Goal: Information Seeking & Learning: Get advice/opinions

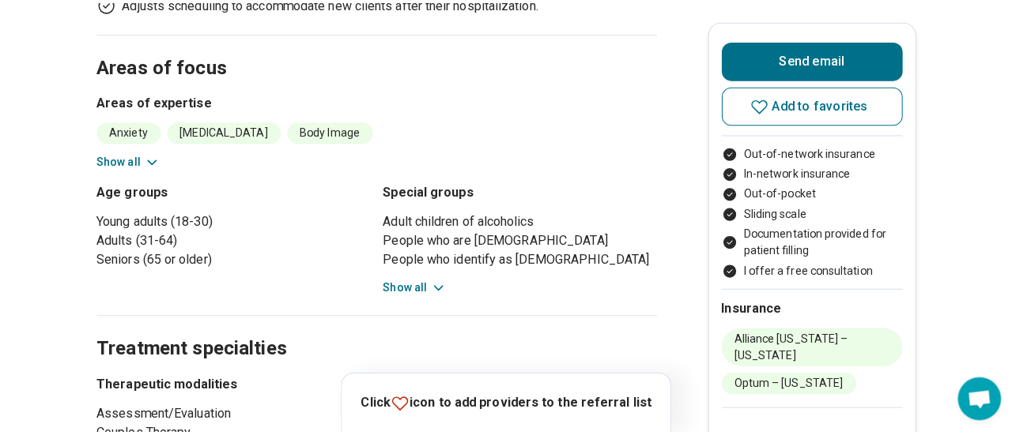
scroll to position [158, 0]
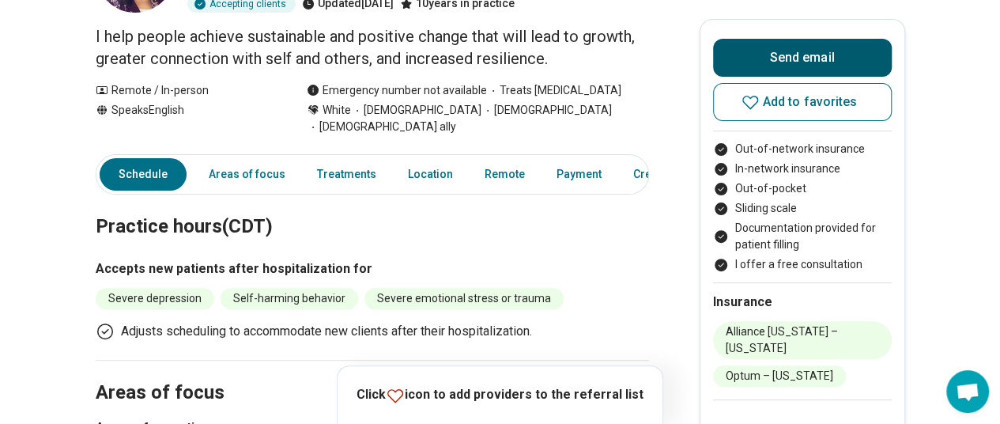
click at [835, 47] on button "Send email" at bounding box center [802, 58] width 179 height 38
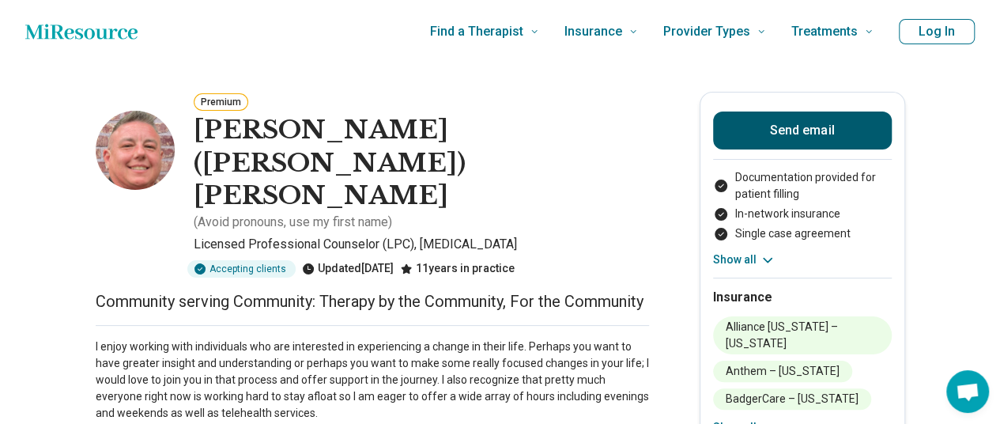
click at [814, 146] on button "Send email" at bounding box center [802, 130] width 179 height 38
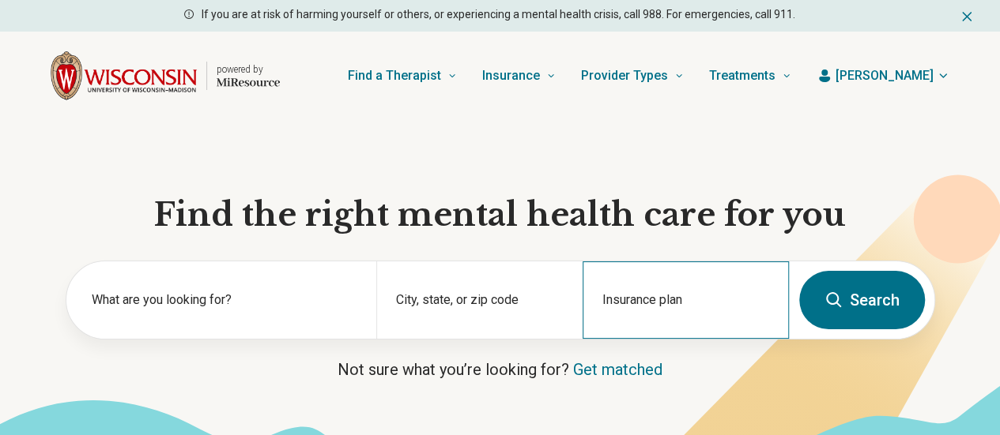
click at [600, 309] on div "Insurance plan" at bounding box center [685, 300] width 206 height 77
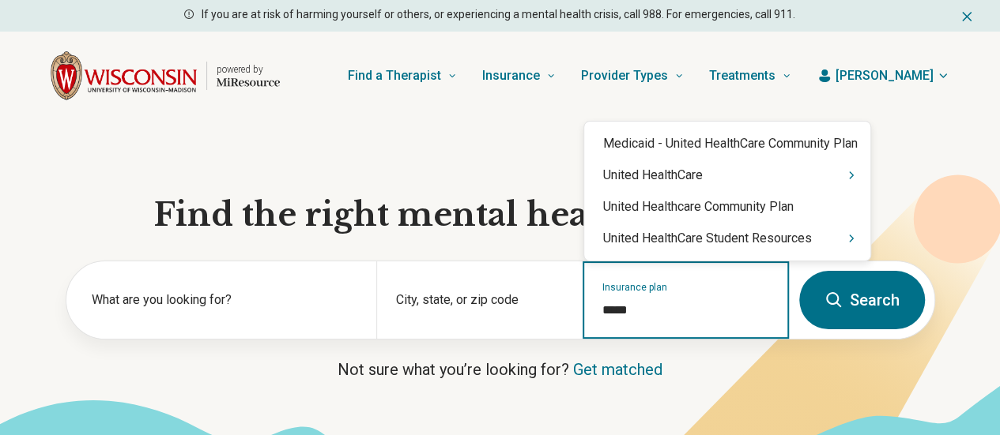
type input "******"
click at [634, 172] on div "United HealthCare" at bounding box center [727, 176] width 286 height 32
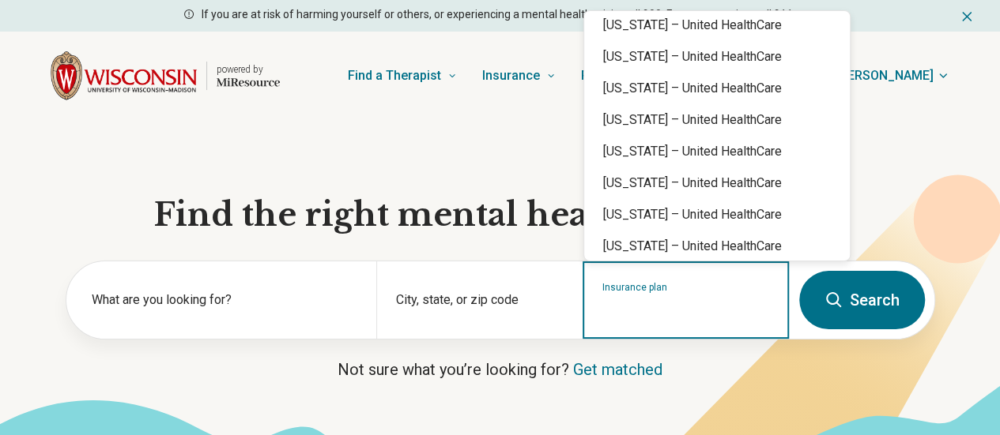
scroll to position [395, 0]
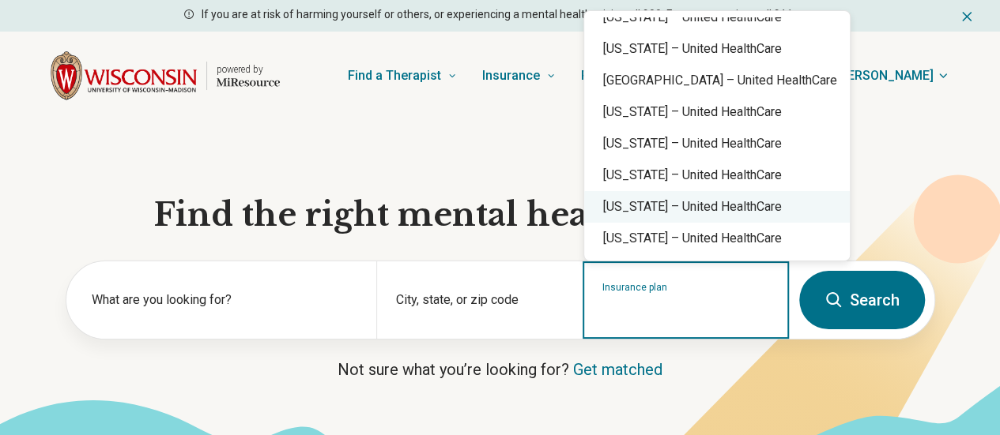
click at [643, 202] on div "[US_STATE] – United HealthCare" at bounding box center [717, 207] width 266 height 32
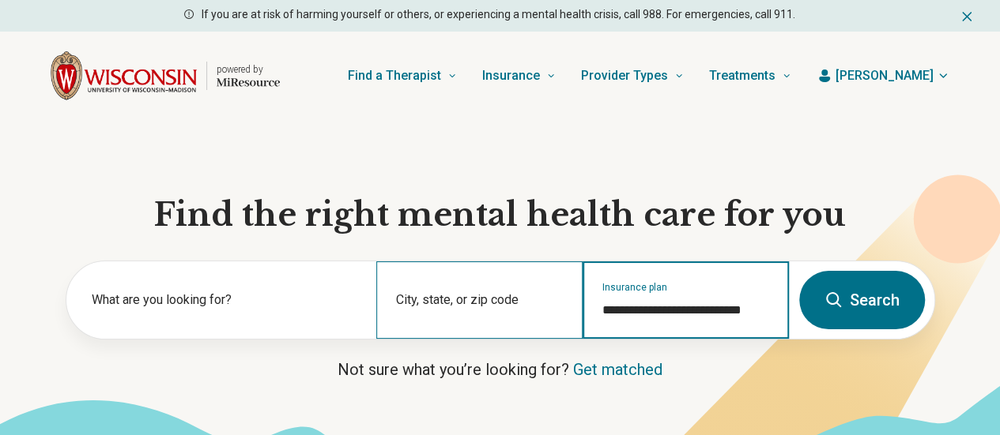
type input "**********"
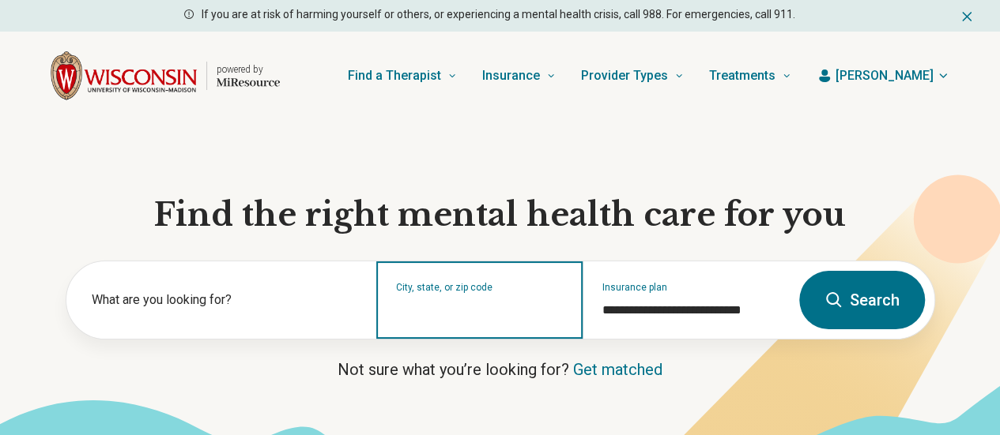
click at [451, 319] on input "City, state, or zip code" at bounding box center [480, 310] width 168 height 19
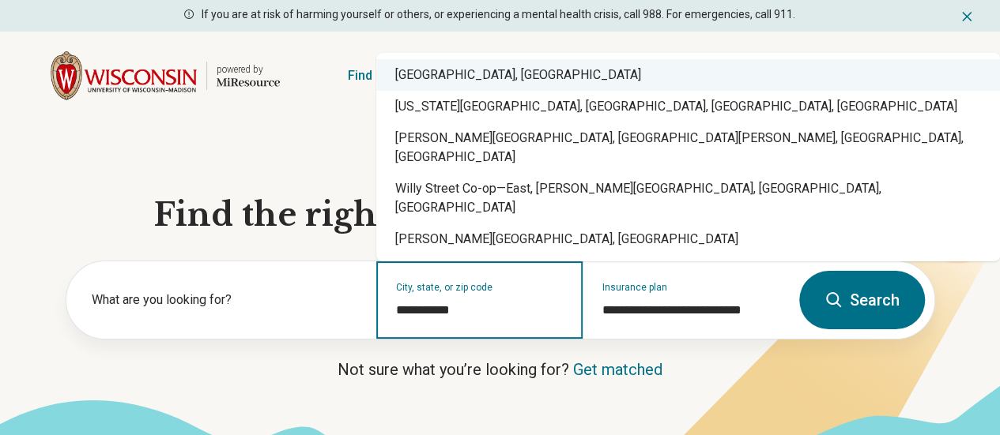
click at [466, 91] on div "[GEOGRAPHIC_DATA], [GEOGRAPHIC_DATA]" at bounding box center [688, 75] width 624 height 32
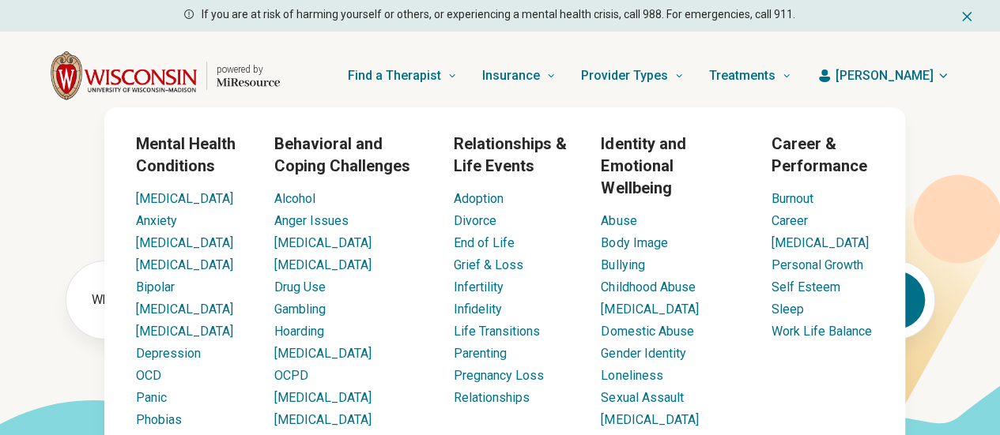
type input "**********"
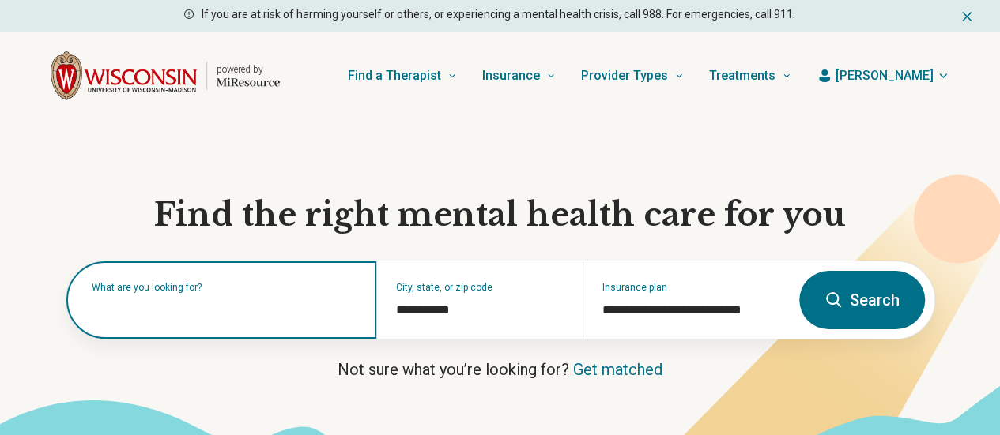
click at [158, 317] on input "text" at bounding box center [225, 308] width 266 height 19
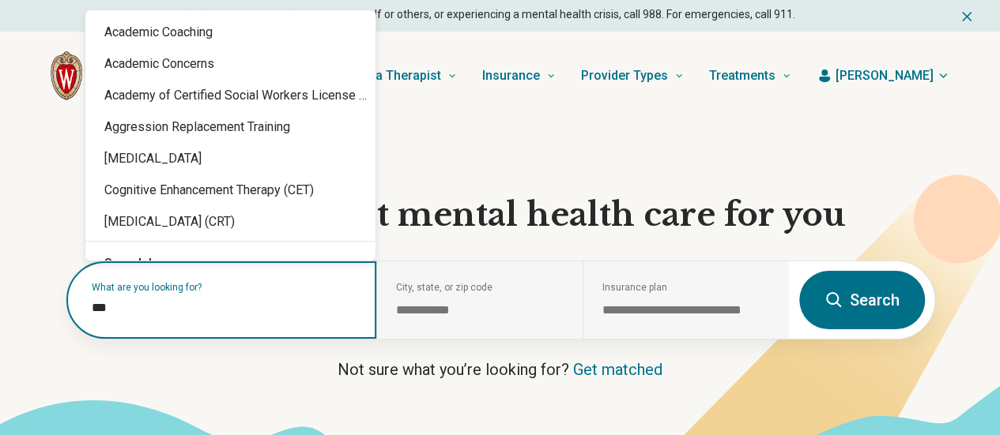
type input "****"
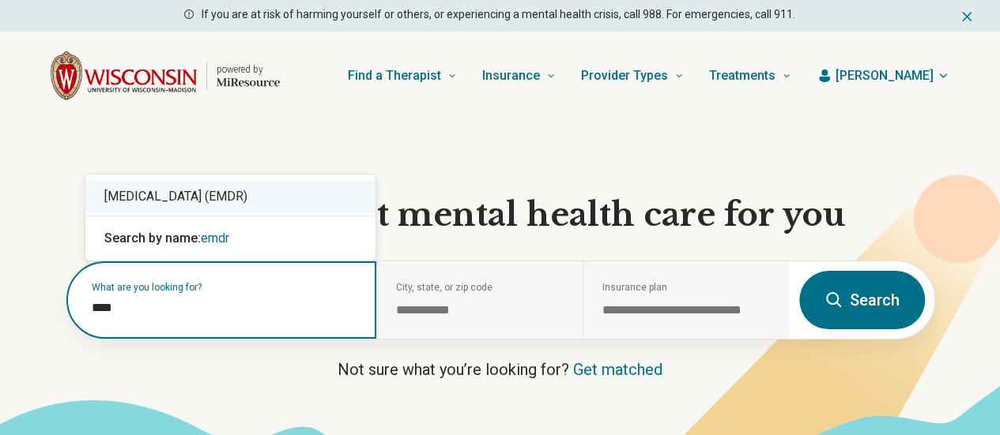
click at [206, 203] on div "[MEDICAL_DATA] (EMDR)" at bounding box center [230, 197] width 290 height 32
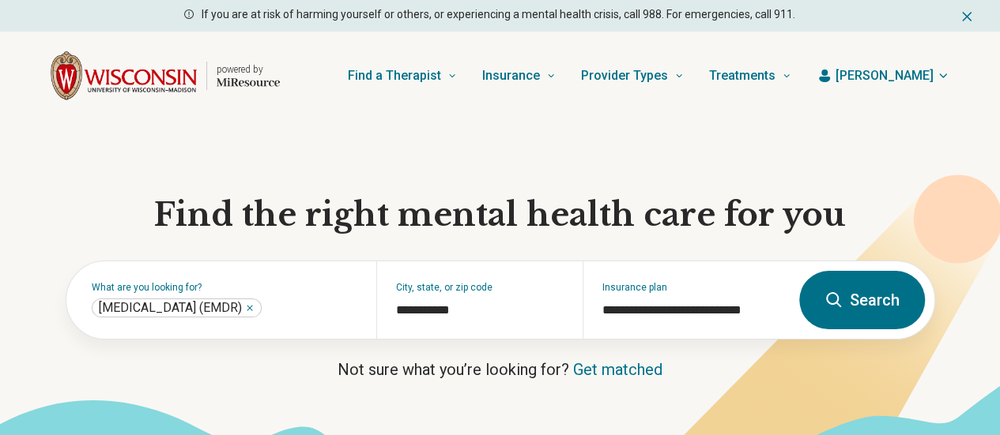
click at [852, 320] on button "Search" at bounding box center [862, 300] width 126 height 58
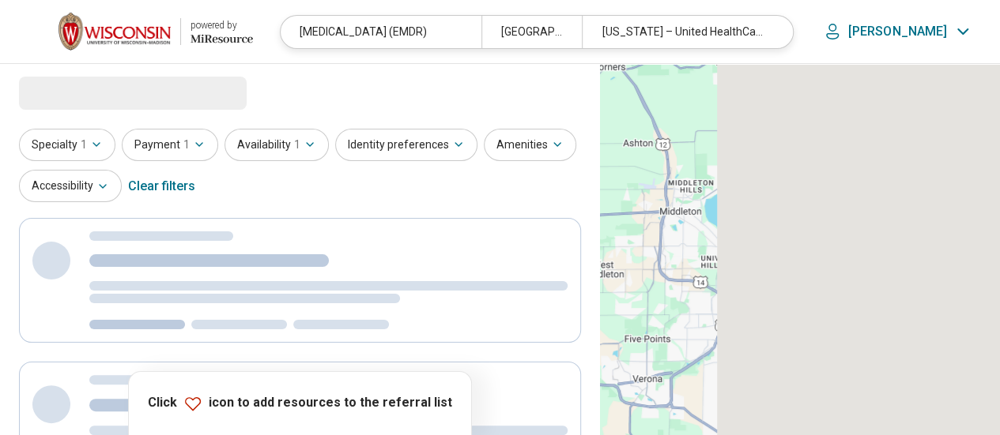
select select "***"
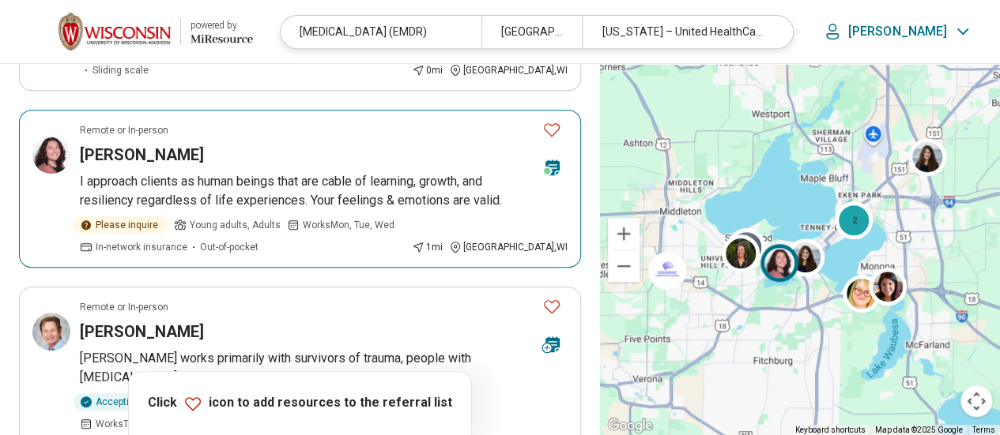
scroll to position [316, 0]
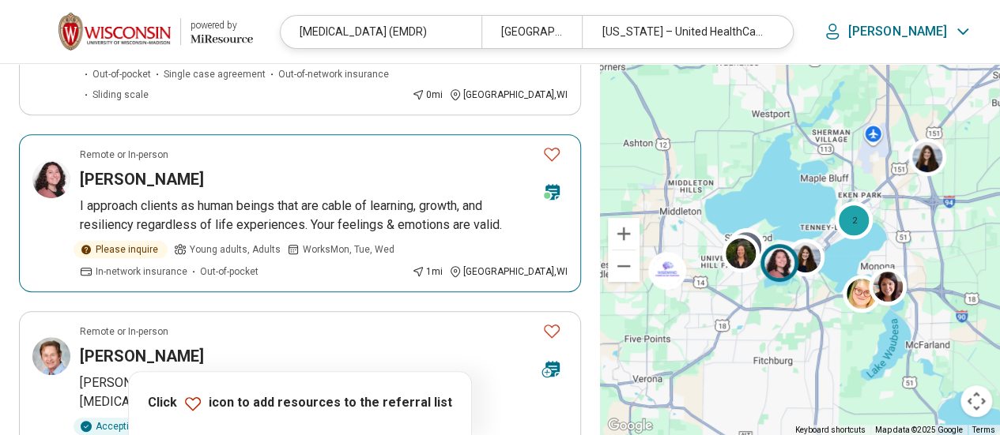
click at [41, 160] on img at bounding box center [51, 179] width 38 height 38
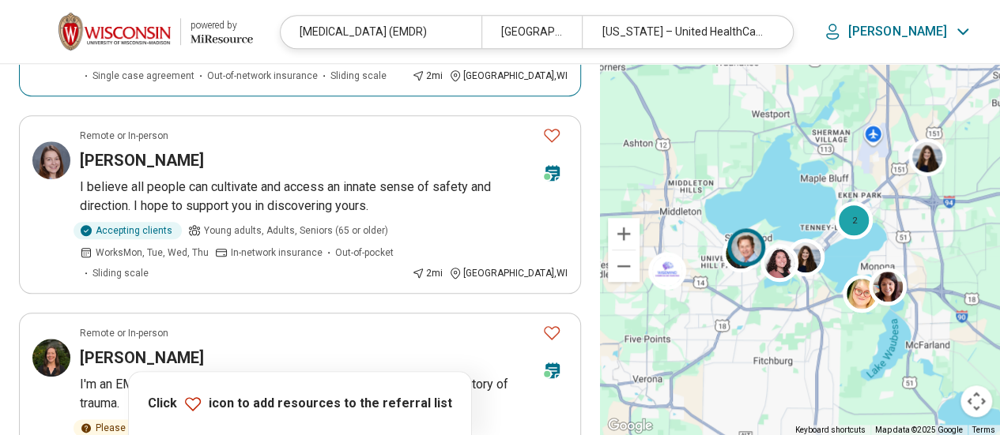
scroll to position [711, 0]
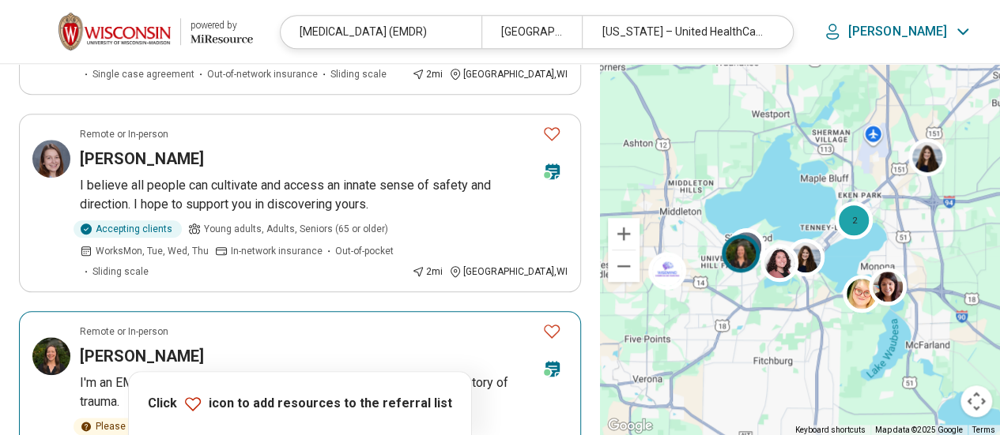
click at [50, 337] on img at bounding box center [51, 356] width 38 height 38
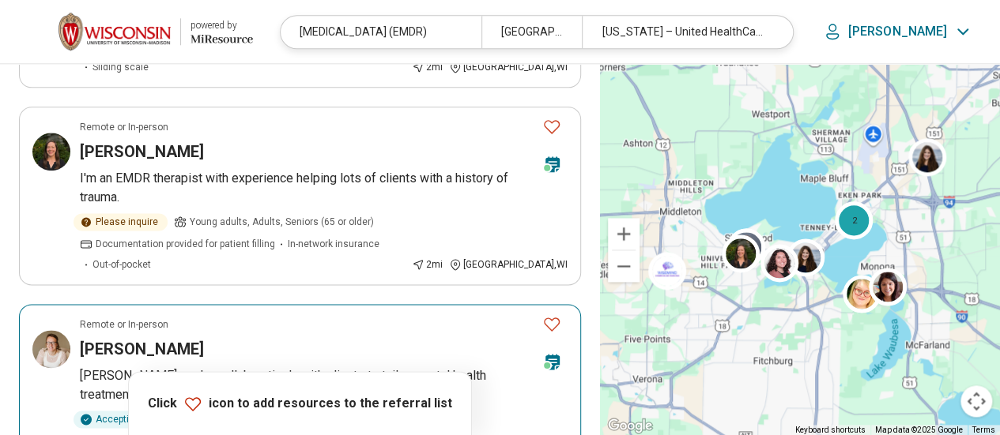
scroll to position [948, 0]
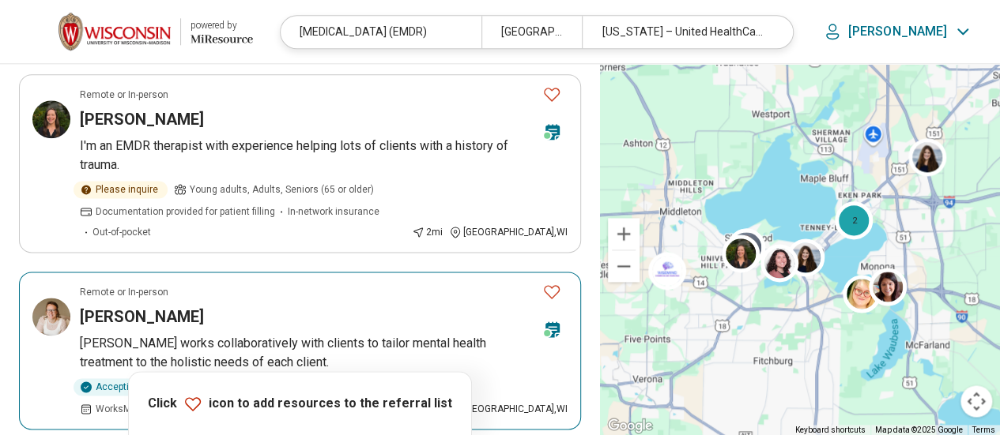
click at [53, 298] on img at bounding box center [51, 317] width 38 height 38
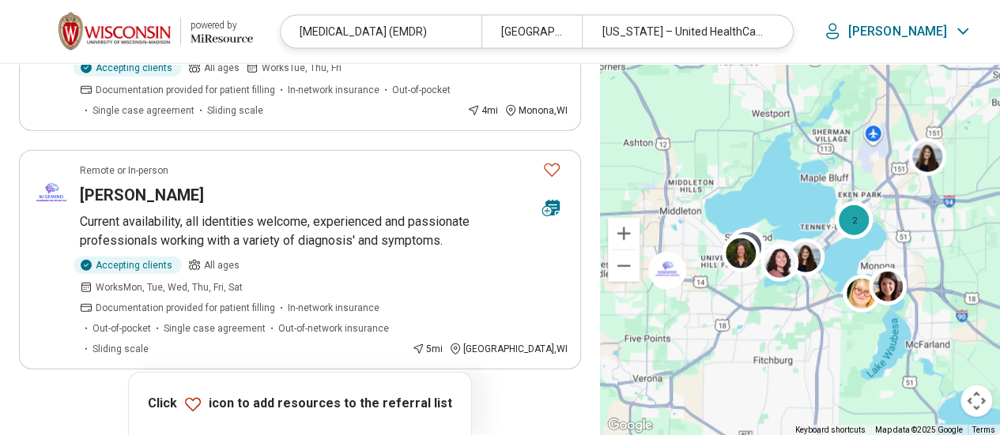
click at [308, 402] on button "2" at bounding box center [319, 414] width 25 height 25
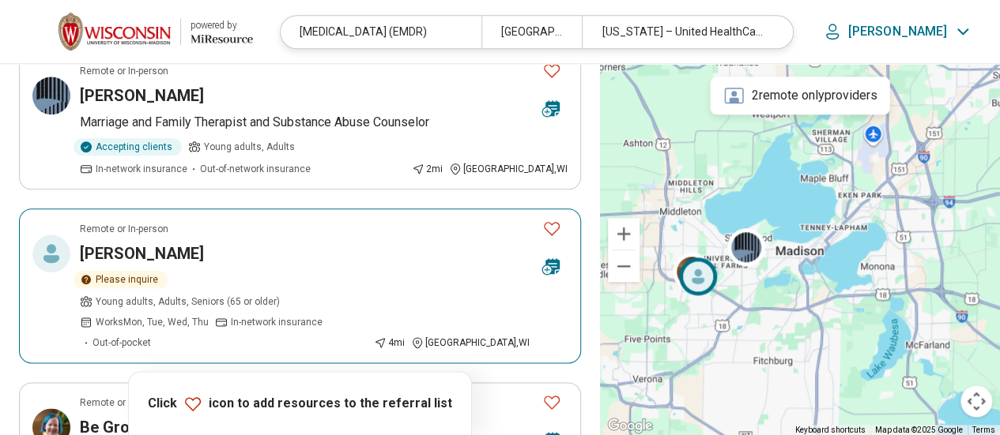
scroll to position [869, 0]
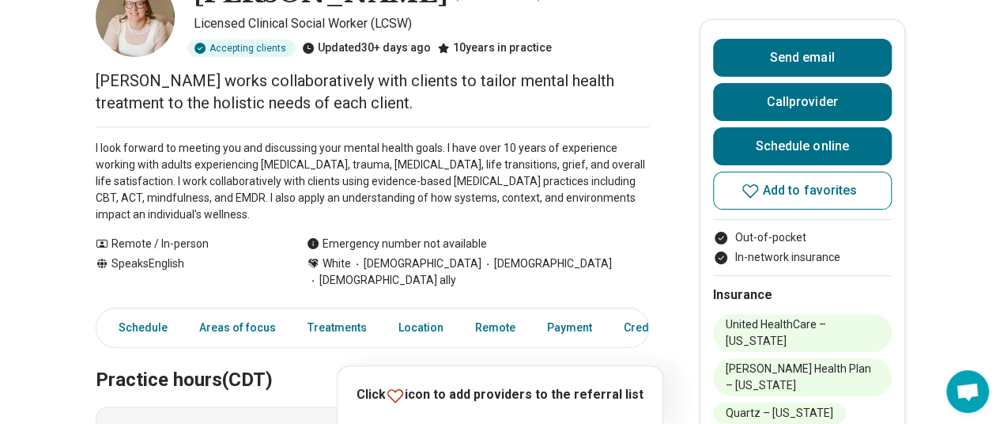
scroll to position [79, 0]
